Goal: Check status: Check status

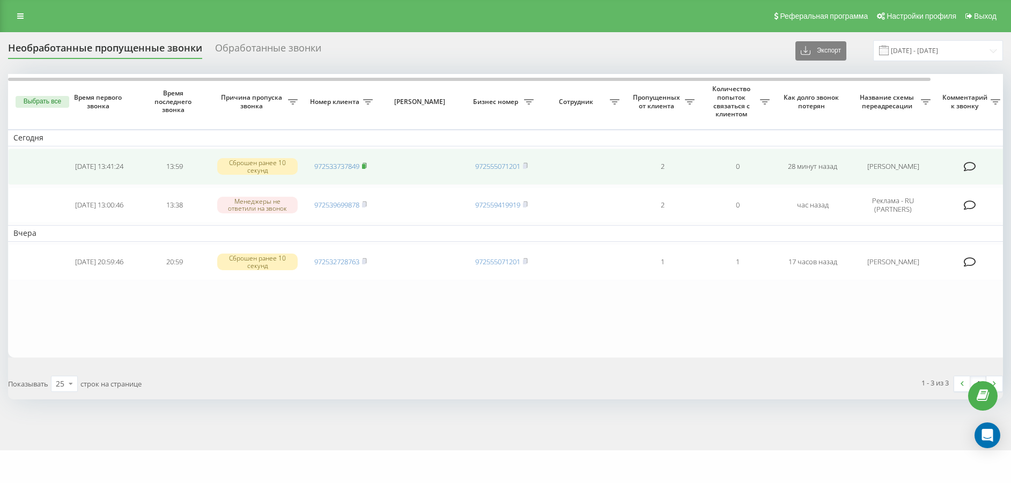
click at [365, 166] on rect at bounding box center [363, 166] width 3 height 5
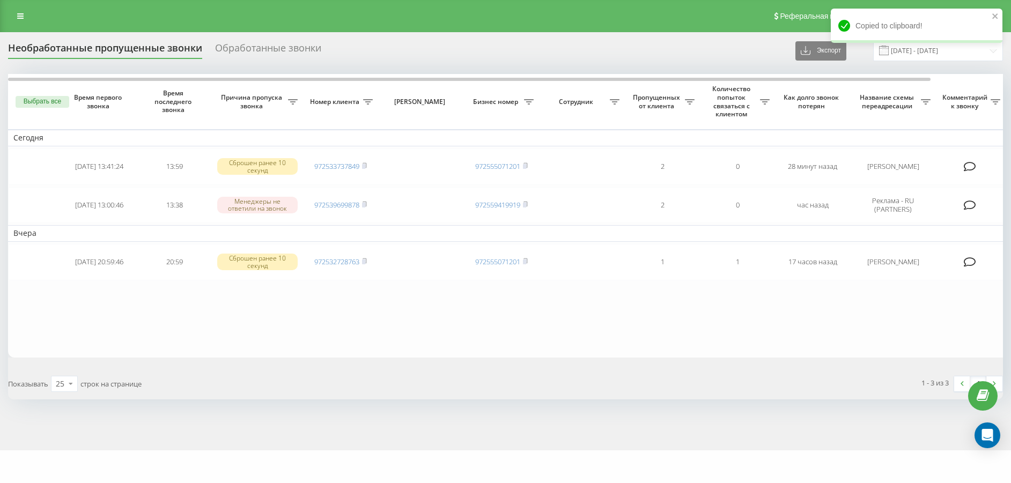
click at [31, 18] on div "Реферальная программа Настройки профиля Выход" at bounding box center [505, 16] width 1011 height 32
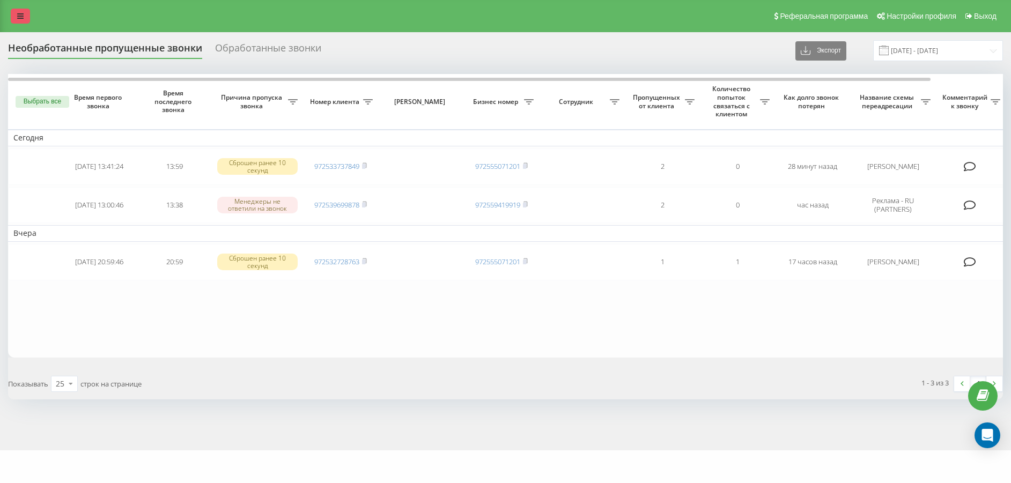
click at [18, 20] on icon at bounding box center [20, 16] width 6 height 8
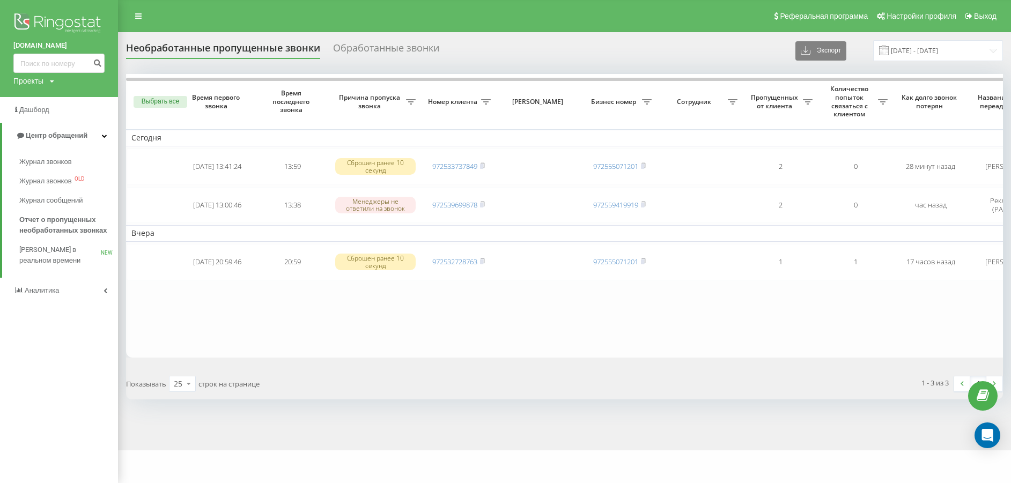
click at [387, 54] on div "Обработанные звонки" at bounding box center [386, 50] width 106 height 17
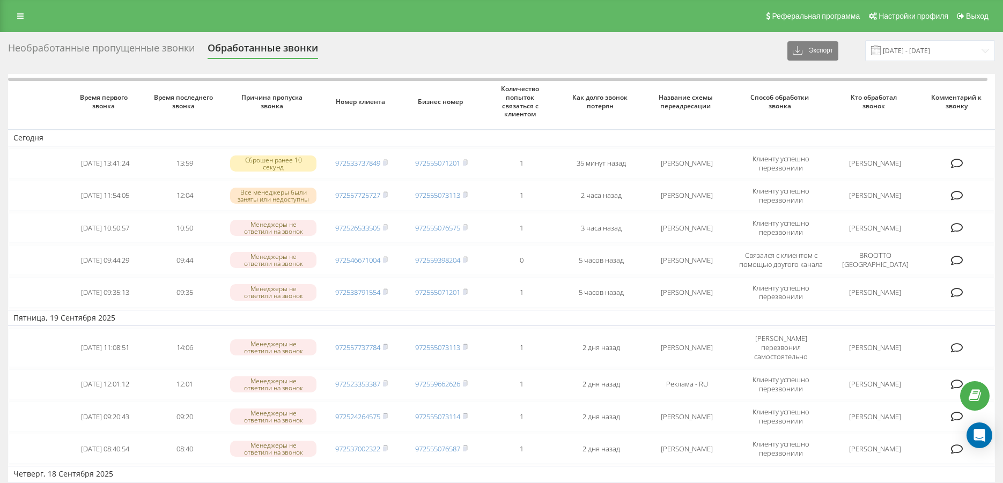
click at [156, 53] on div "Необработанные пропущенные звонки" at bounding box center [101, 50] width 187 height 17
click at [128, 49] on div "Необработанные пропущенные звонки" at bounding box center [101, 50] width 187 height 17
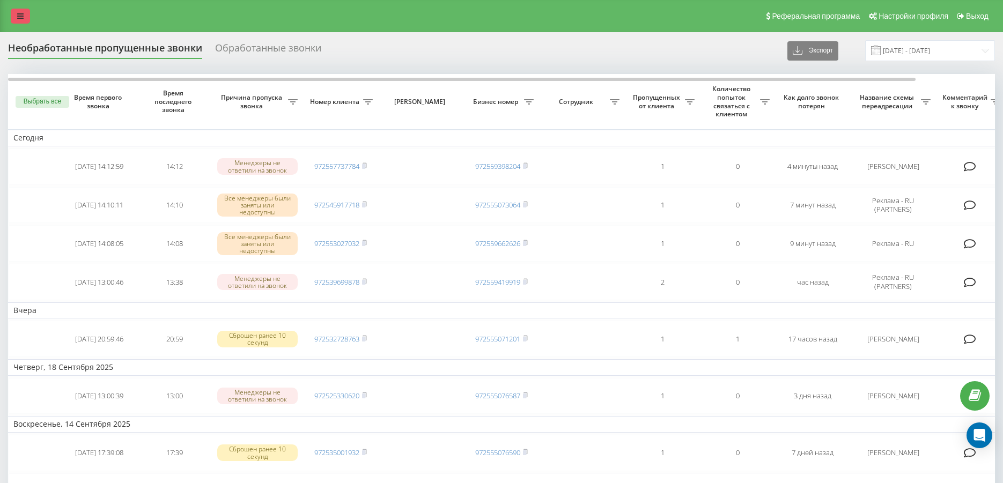
click at [21, 17] on icon at bounding box center [20, 16] width 6 height 8
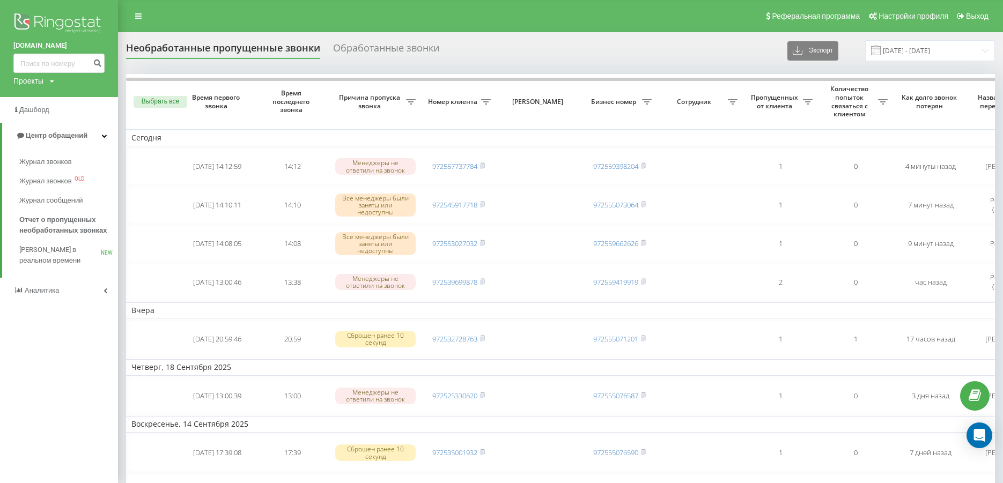
click at [532, 52] on div "Необработанные пропущенные звонки Обработанные звонки Экспорт .csv .xlsx 21.08.…" at bounding box center [560, 50] width 869 height 21
